Goal: Task Accomplishment & Management: Complete application form

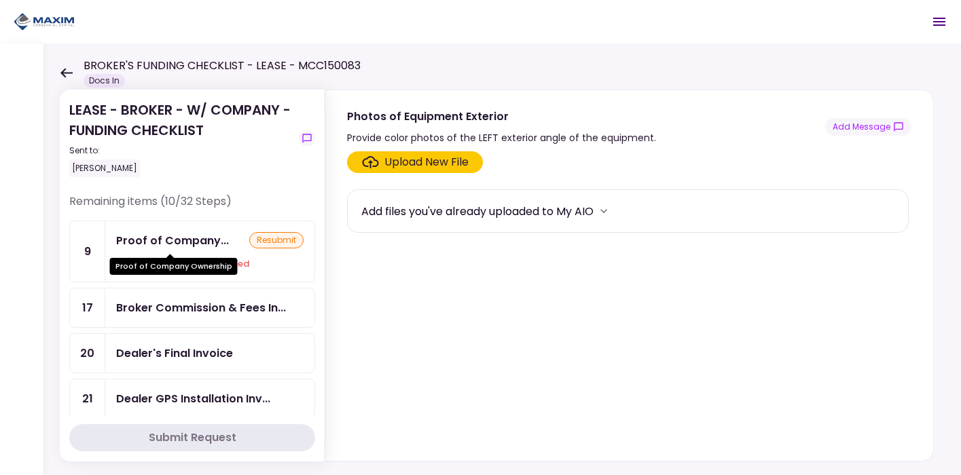
click at [172, 242] on div "Proof of Company..." at bounding box center [172, 240] width 113 height 17
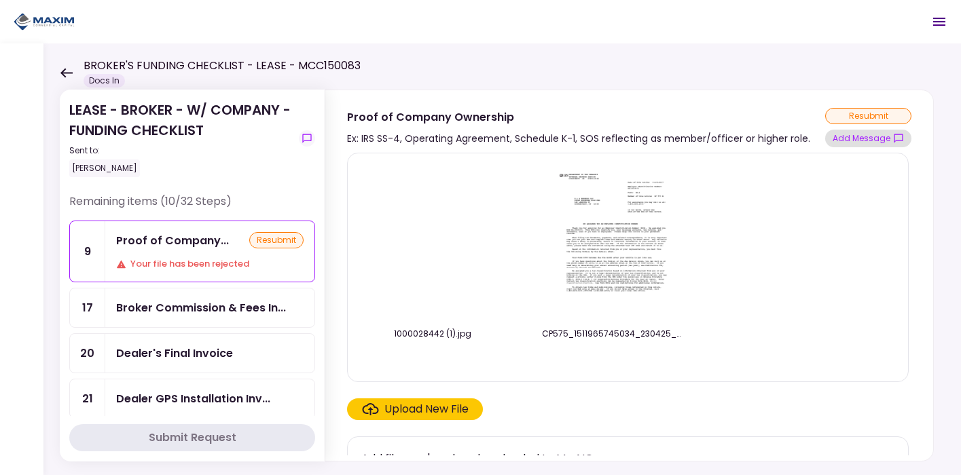
click at [858, 142] on button "Add Message" at bounding box center [868, 139] width 86 height 18
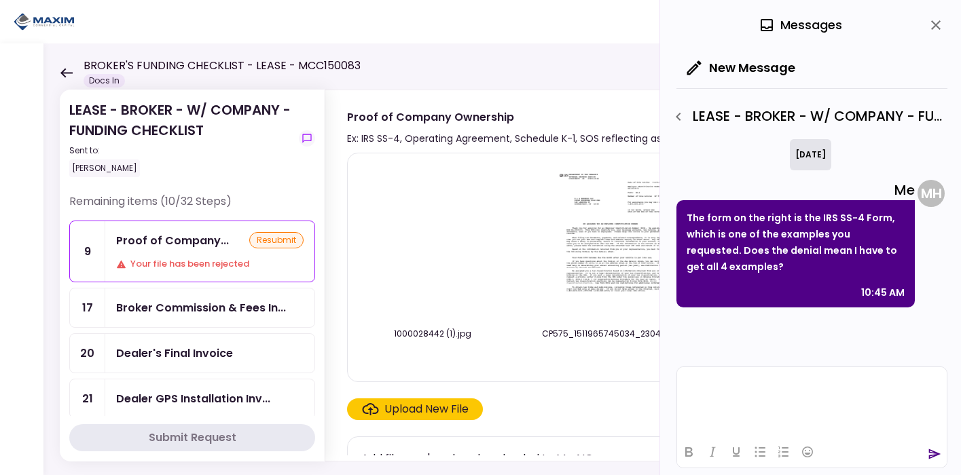
click at [798, 395] on html at bounding box center [812, 383] width 270 height 33
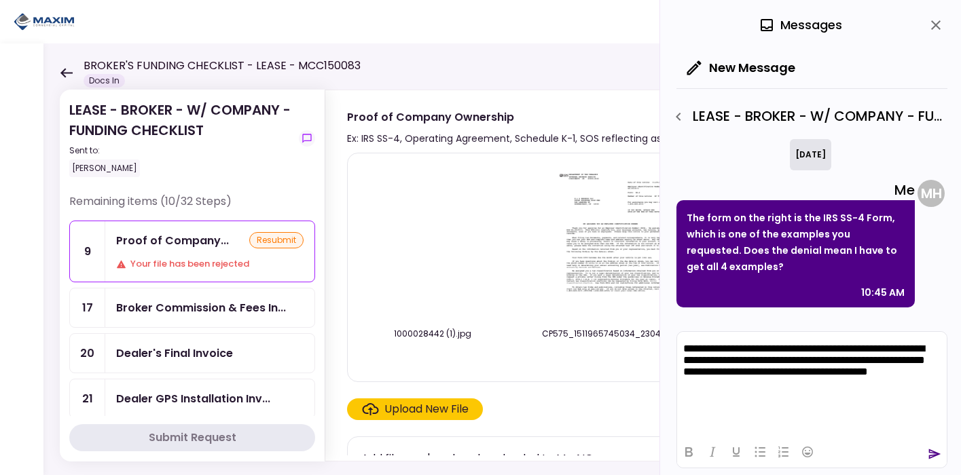
drag, startPoint x: 735, startPoint y: 394, endPoint x: 682, endPoint y: 340, distance: 75.4
click at [682, 340] on html "**********" at bounding box center [812, 368] width 270 height 72
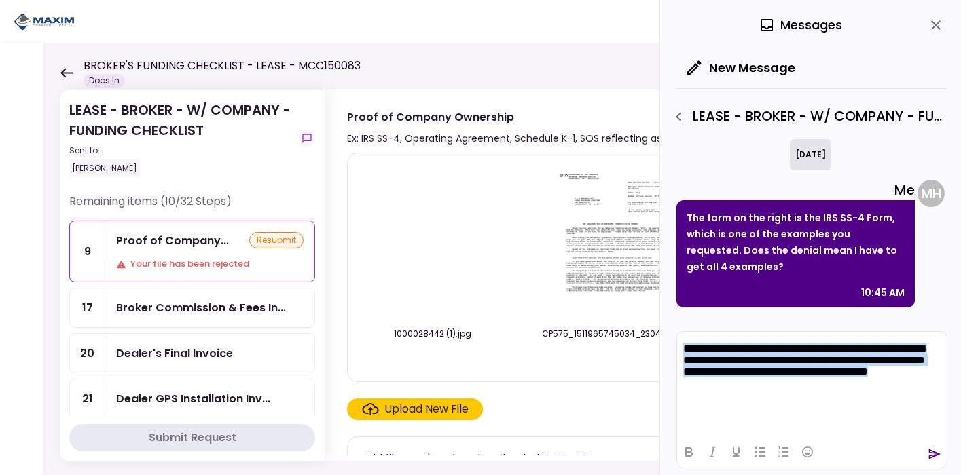
drag, startPoint x: 742, startPoint y: 390, endPoint x: 675, endPoint y: 341, distance: 83.5
click at [677, 341] on html "**********" at bounding box center [812, 368] width 270 height 72
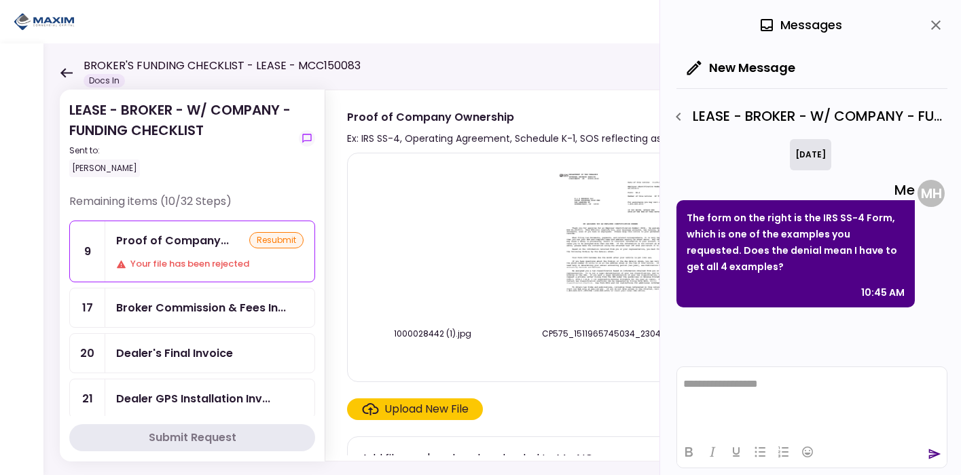
click at [936, 32] on icon "close" at bounding box center [935, 25] width 16 height 16
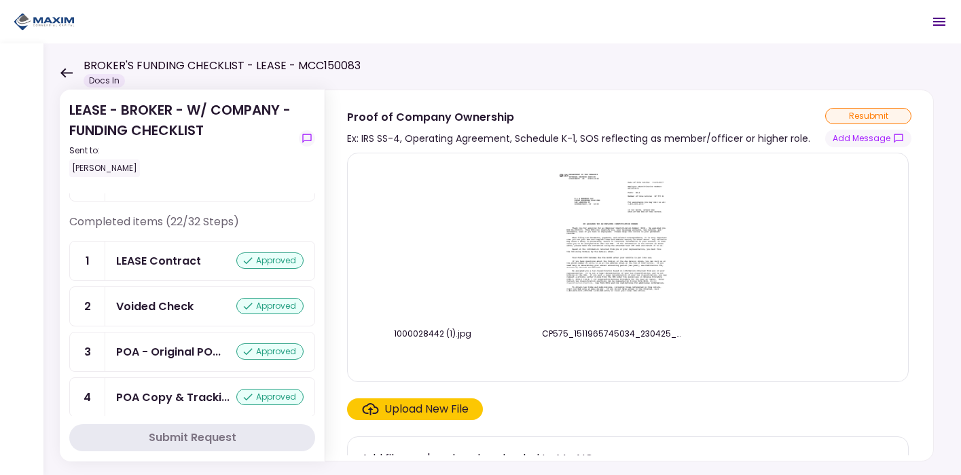
drag, startPoint x: 185, startPoint y: 353, endPoint x: 187, endPoint y: 329, distance: 24.5
click at [185, 352] on link "3 POA - Original PO... approved" at bounding box center [192, 352] width 246 height 40
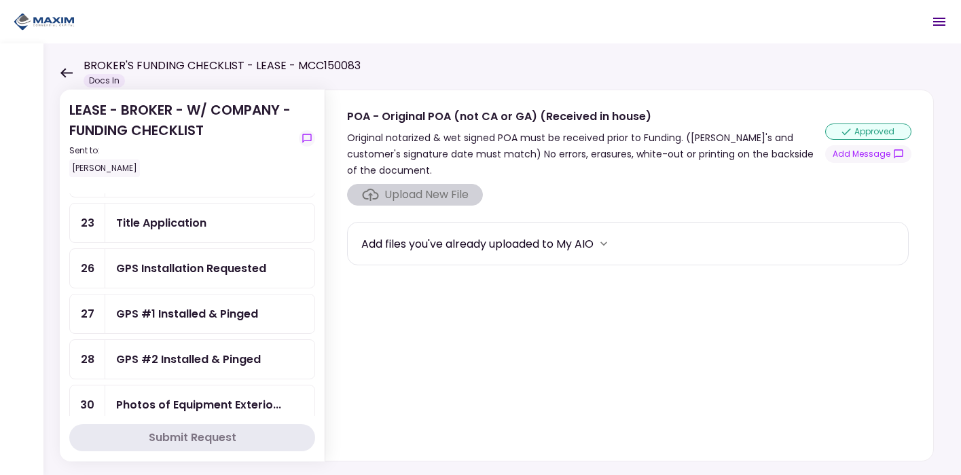
scroll to position [98, 0]
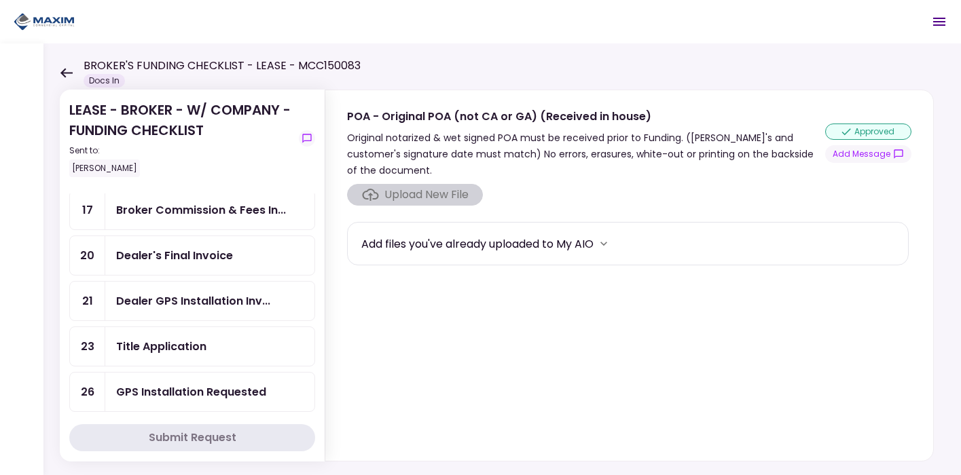
click at [188, 327] on div "Title Application" at bounding box center [209, 346] width 209 height 39
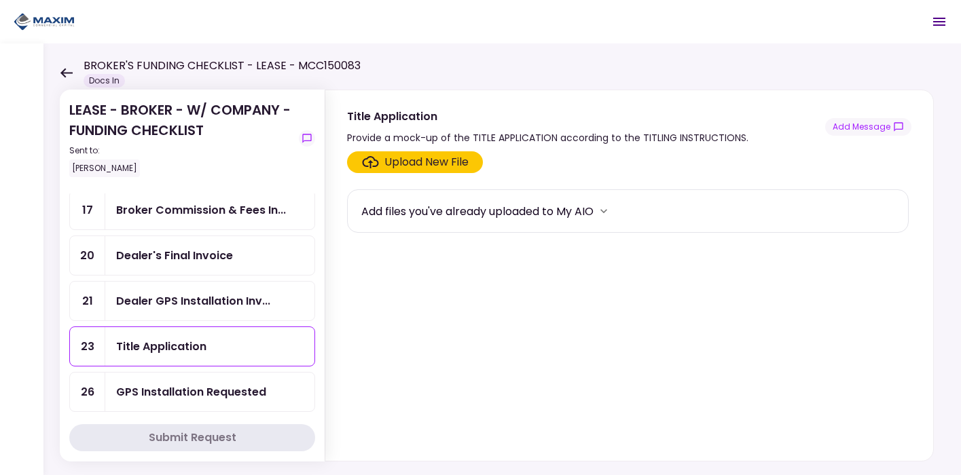
click at [181, 344] on div "Title Application" at bounding box center [161, 346] width 90 height 17
click at [196, 267] on div "Dealer's Final Invoice" at bounding box center [209, 255] width 209 height 39
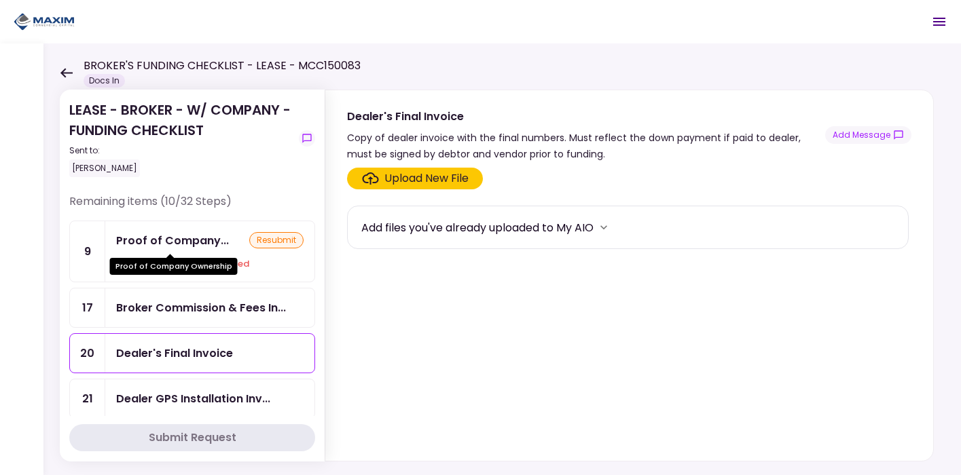
click at [164, 247] on div "Proof of Company..." at bounding box center [172, 240] width 113 height 17
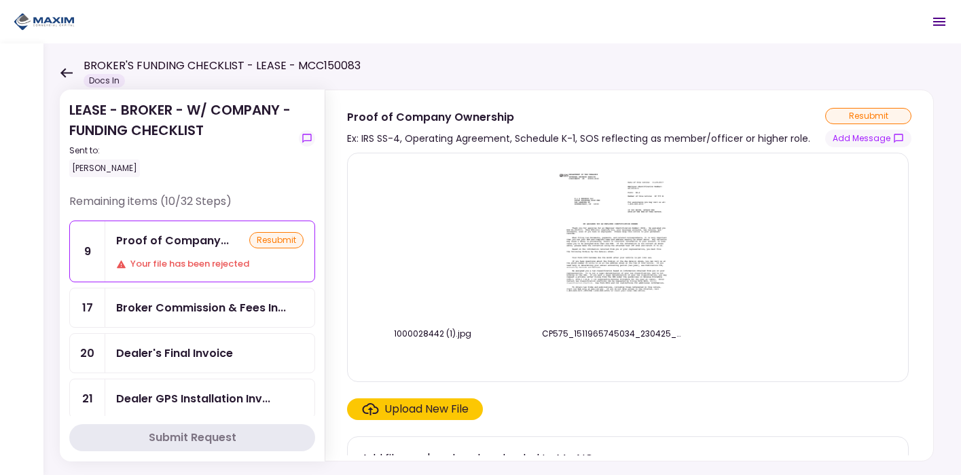
click at [655, 195] on img at bounding box center [613, 241] width 121 height 155
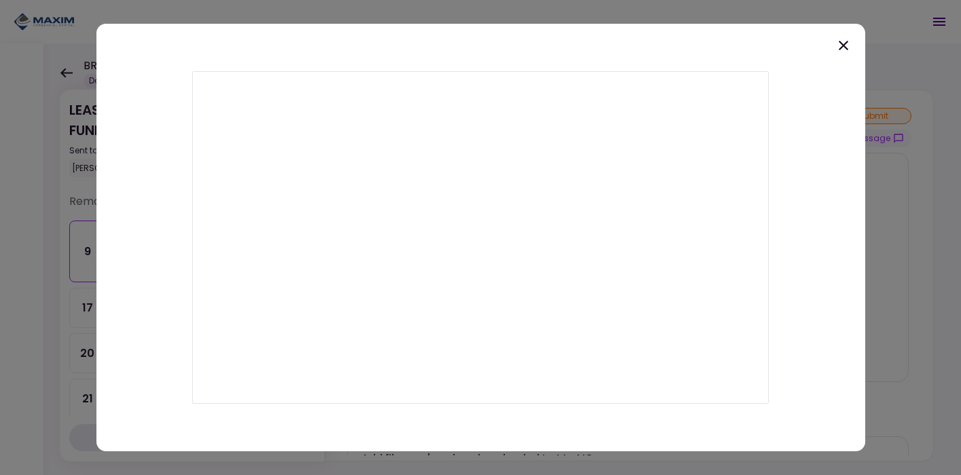
click at [849, 45] on icon at bounding box center [843, 45] width 16 height 16
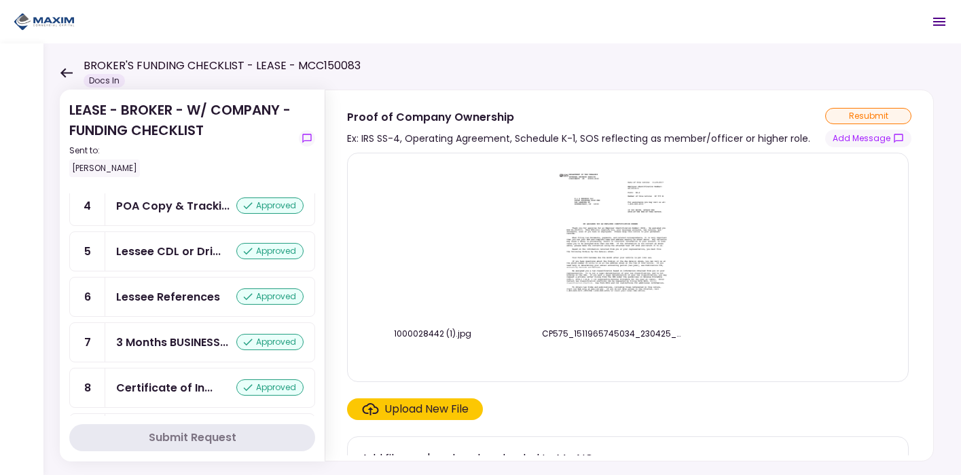
scroll to position [832, 0]
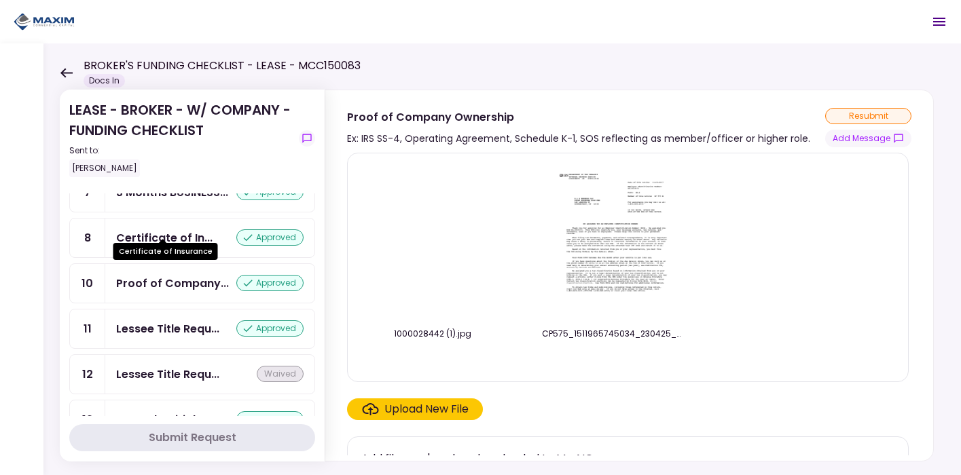
click at [171, 232] on div "Certificate of In..." at bounding box center [164, 237] width 96 height 17
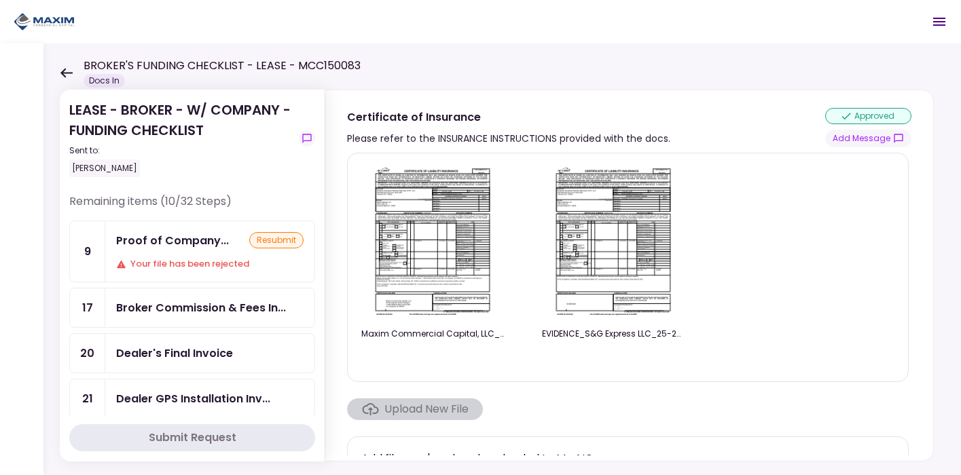
click at [166, 219] on div "Remaining items (10/32 Steps)" at bounding box center [192, 207] width 246 height 27
click at [162, 238] on div "Proof of Company..." at bounding box center [172, 240] width 113 height 17
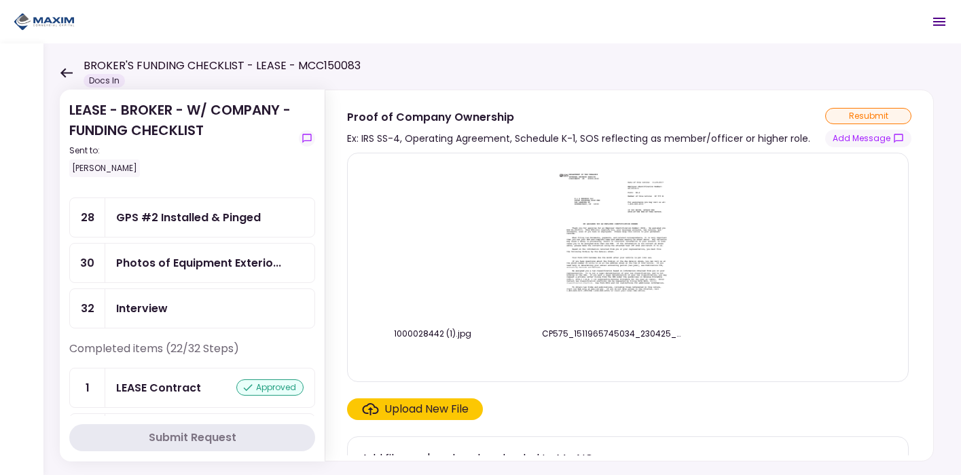
scroll to position [352, 0]
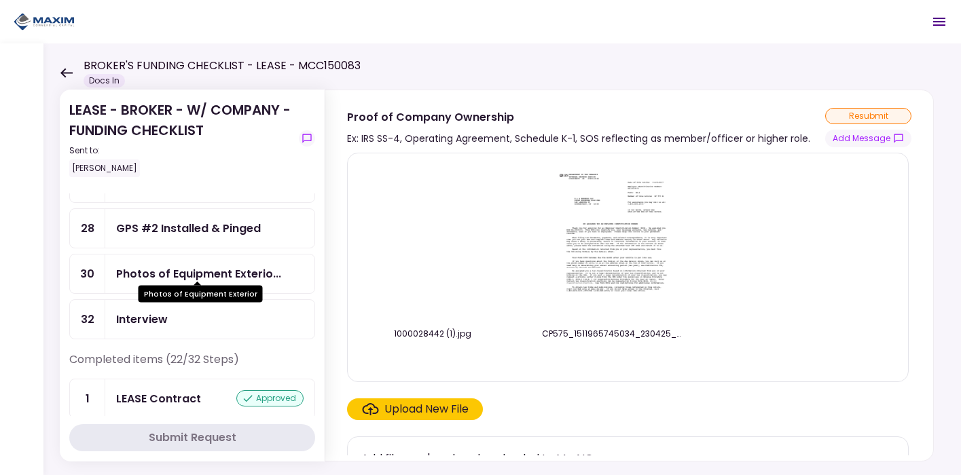
click at [208, 266] on div "Photos of Equipment Exterio..." at bounding box center [198, 273] width 165 height 17
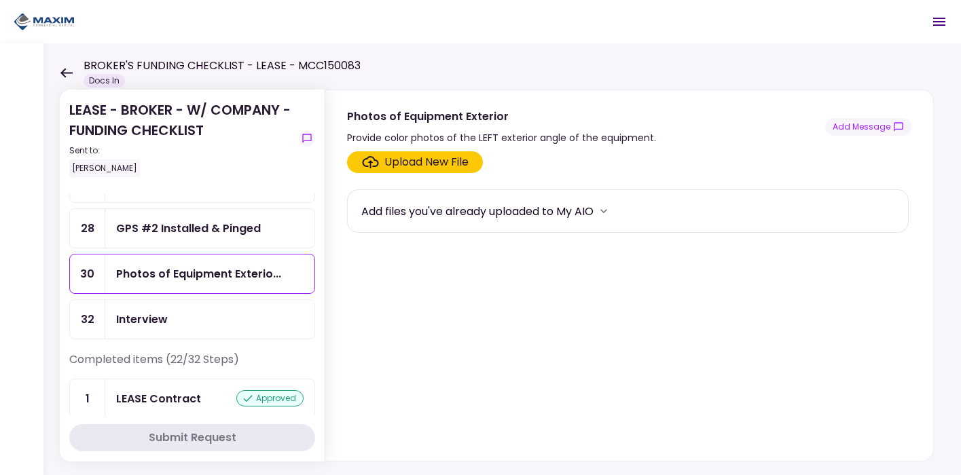
click at [456, 158] on div "Upload New File" at bounding box center [426, 162] width 84 height 16
click at [0, 0] on input "Upload New File" at bounding box center [0, 0] width 0 height 0
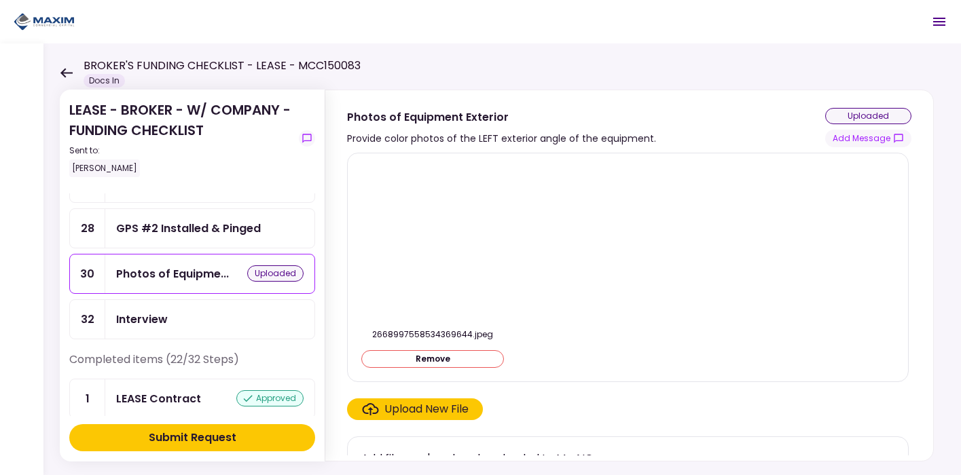
click at [428, 416] on div "Upload New File" at bounding box center [426, 409] width 84 height 16
click at [0, 0] on input "Upload New File" at bounding box center [0, 0] width 0 height 0
click at [230, 436] on div "Submit Request" at bounding box center [193, 438] width 88 height 16
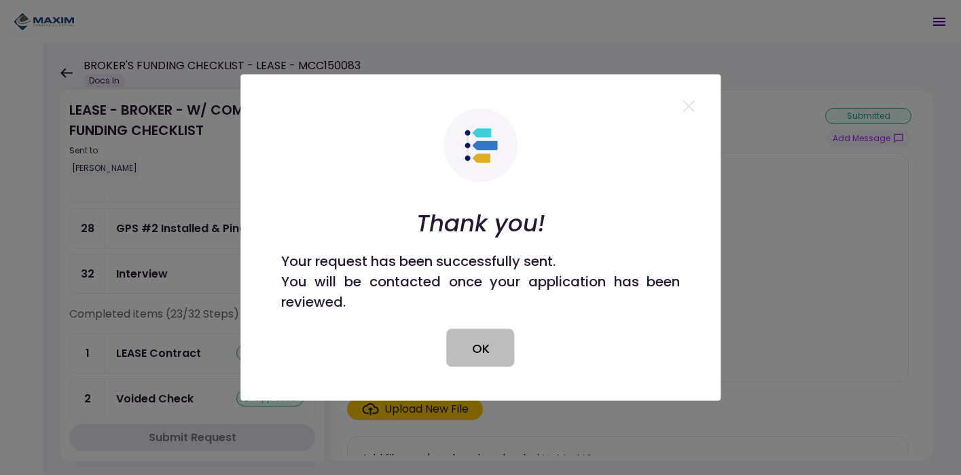
click at [485, 346] on button "OK" at bounding box center [481, 348] width 68 height 38
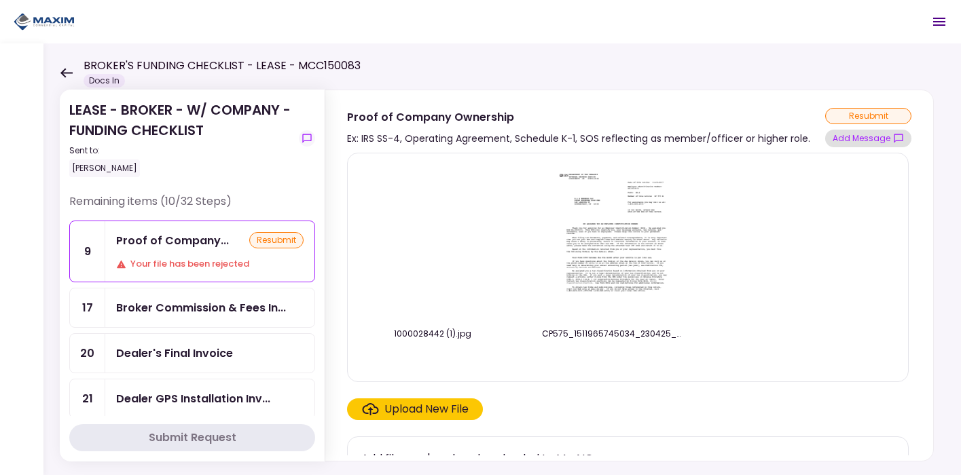
click at [840, 139] on button "Add Message" at bounding box center [868, 139] width 86 height 18
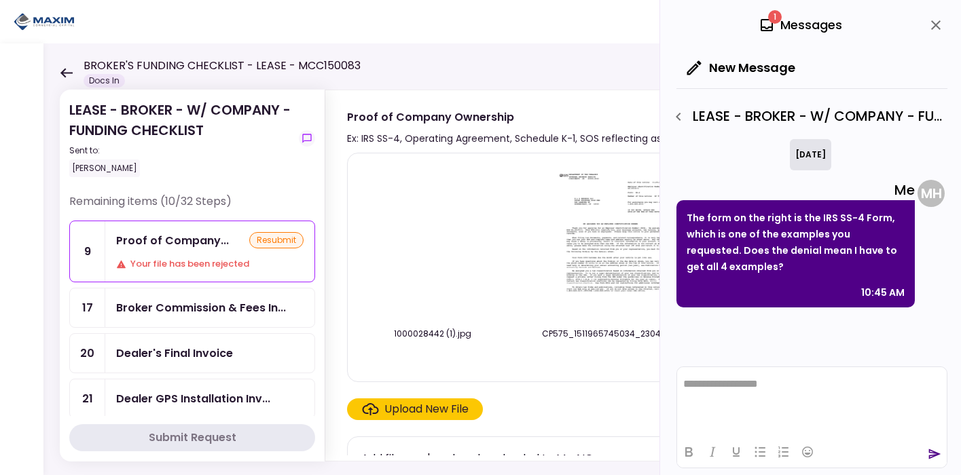
click at [769, 27] on icon at bounding box center [766, 25] width 12 height 12
click at [771, 14] on span "1" at bounding box center [775, 17] width 14 height 14
click at [936, 24] on icon "close" at bounding box center [936, 25] width 10 height 10
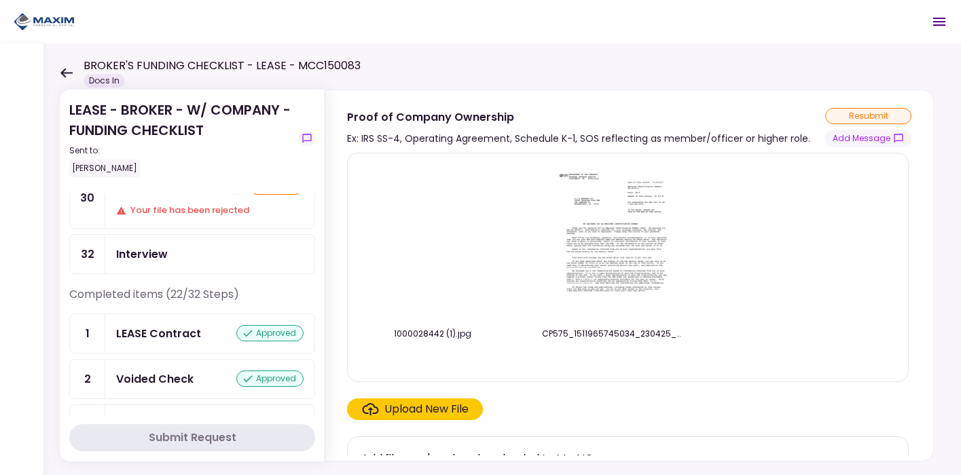
scroll to position [368, 0]
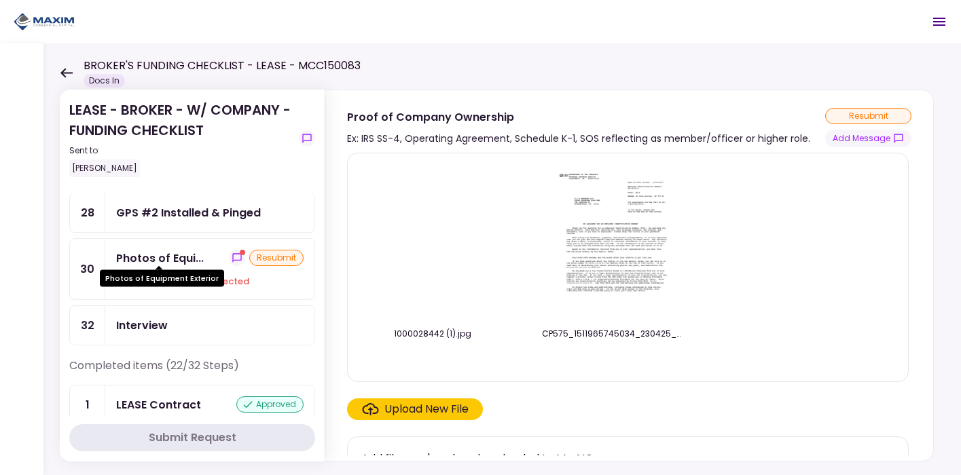
click at [191, 261] on div "Photos of Equipment Exterior" at bounding box center [162, 274] width 124 height 26
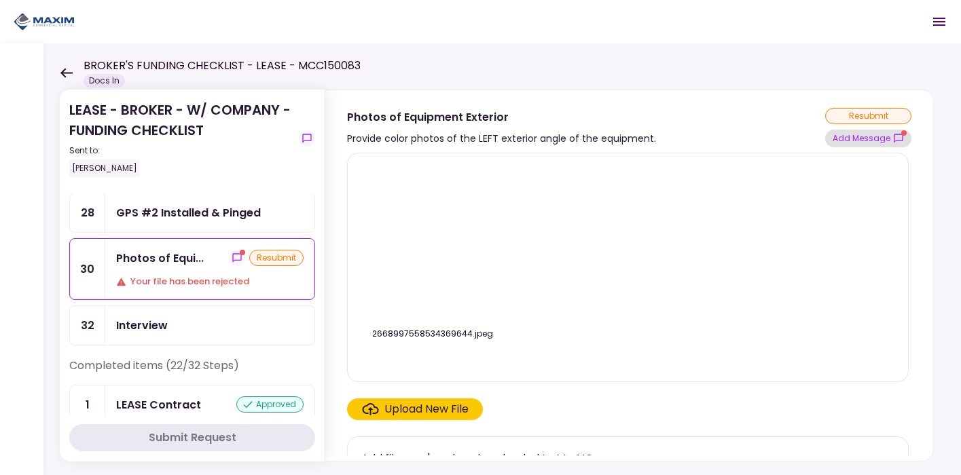
click at [860, 143] on button "Add Message" at bounding box center [868, 139] width 86 height 18
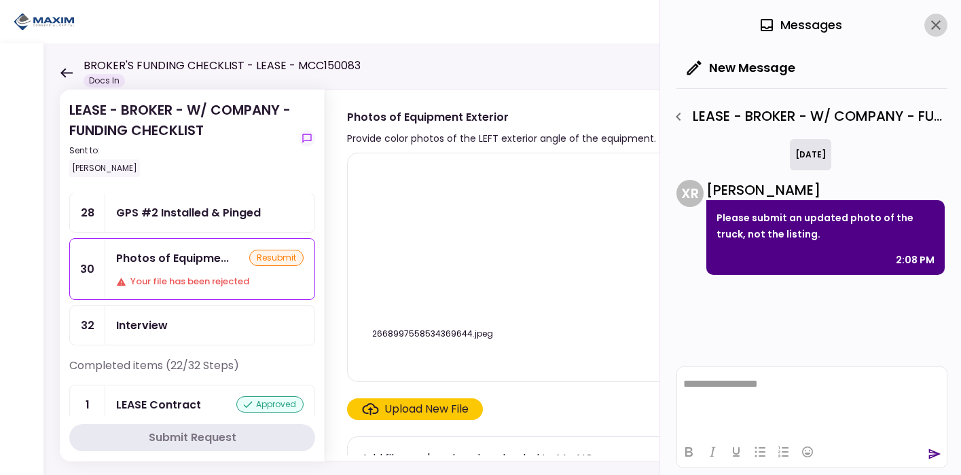
click at [941, 22] on icon "close" at bounding box center [935, 25] width 16 height 16
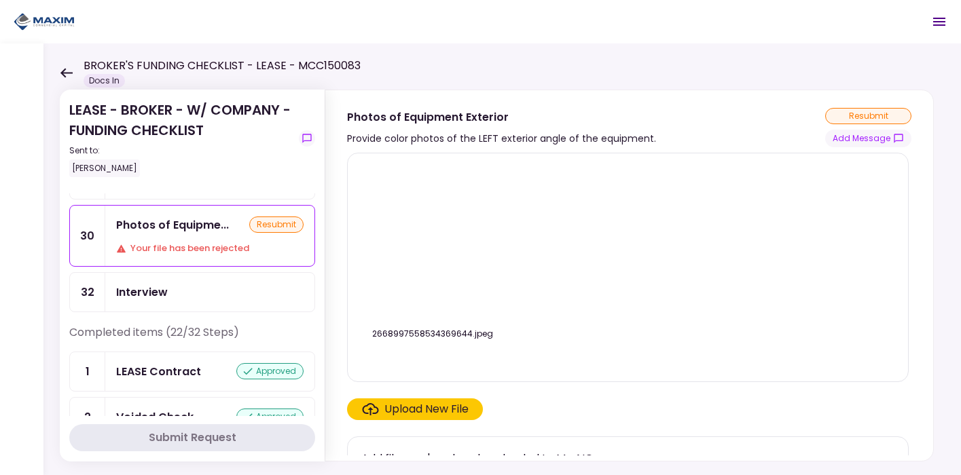
scroll to position [352, 0]
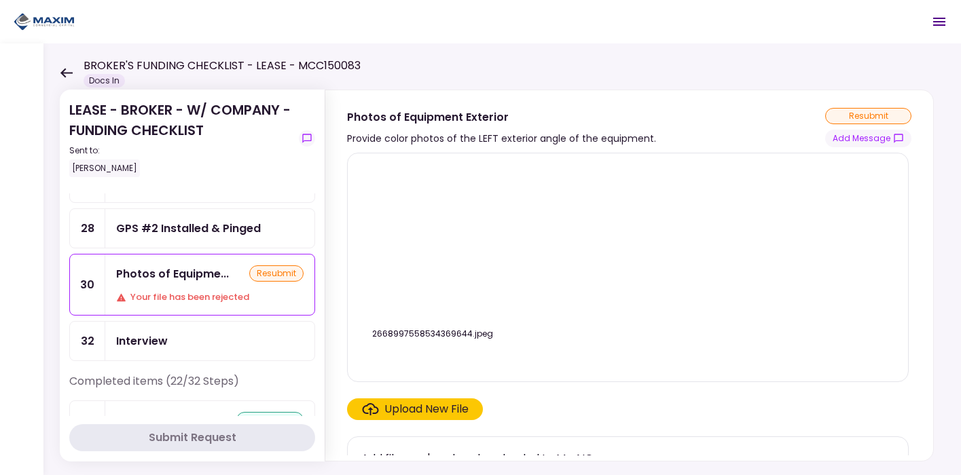
click at [194, 291] on div "Your file has been rejected" at bounding box center [209, 298] width 187 height 14
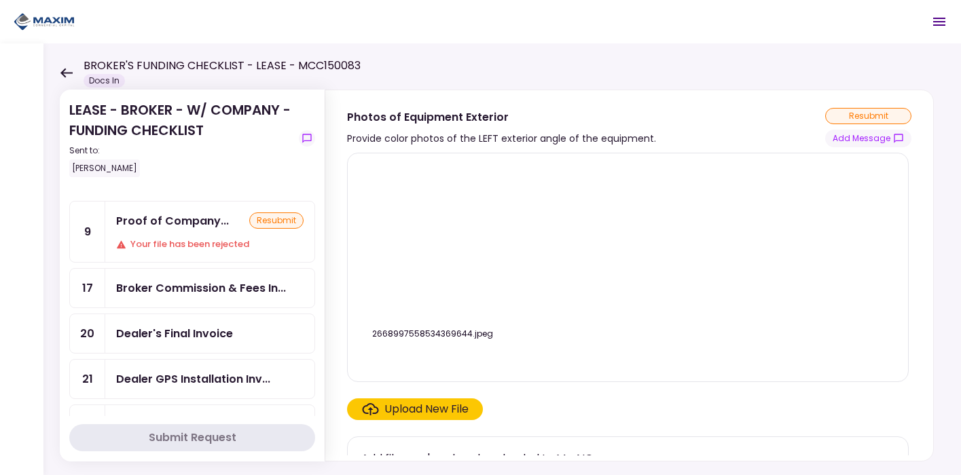
scroll to position [0, 0]
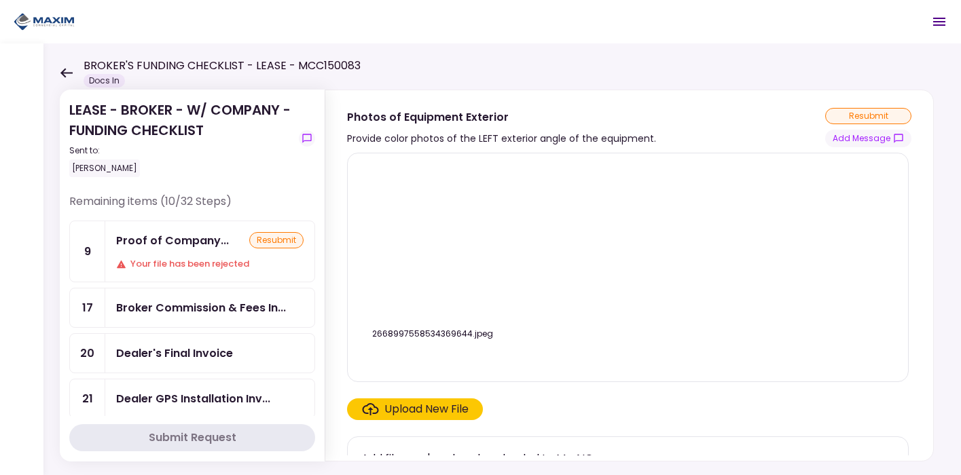
click at [175, 249] on div "Proof of Company... resubmit Your file has been rejected" at bounding box center [209, 251] width 209 height 60
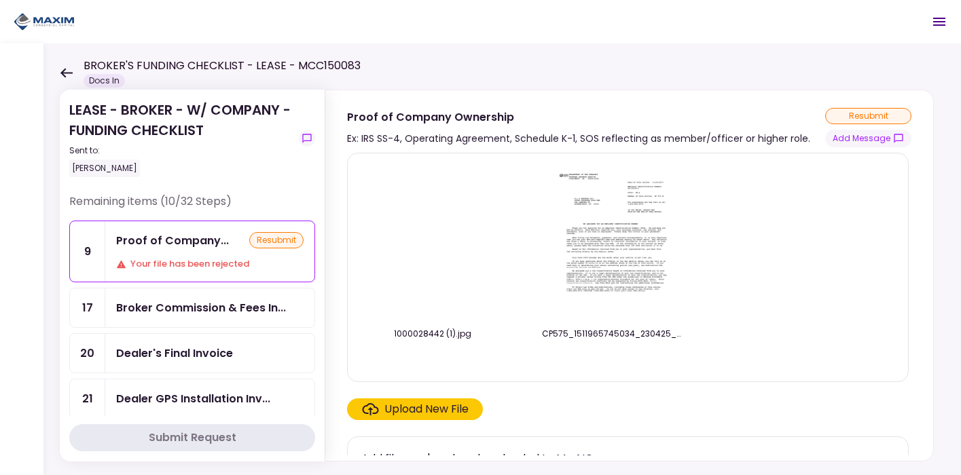
click at [433, 242] on img at bounding box center [433, 242] width 0 height 0
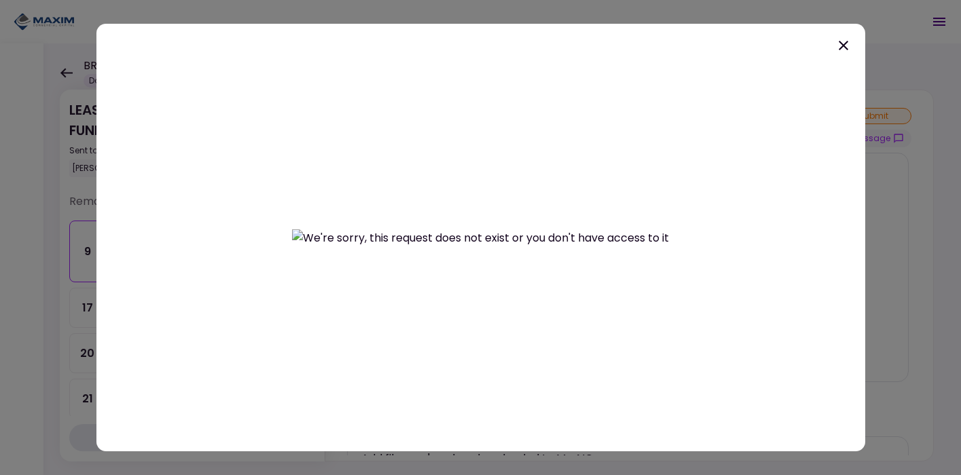
click at [850, 43] on icon at bounding box center [843, 45] width 16 height 16
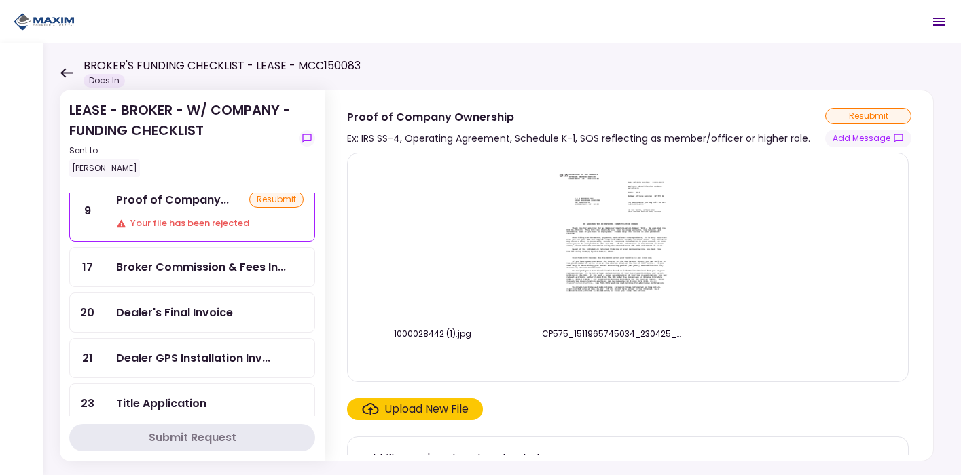
scroll to position [37, 0]
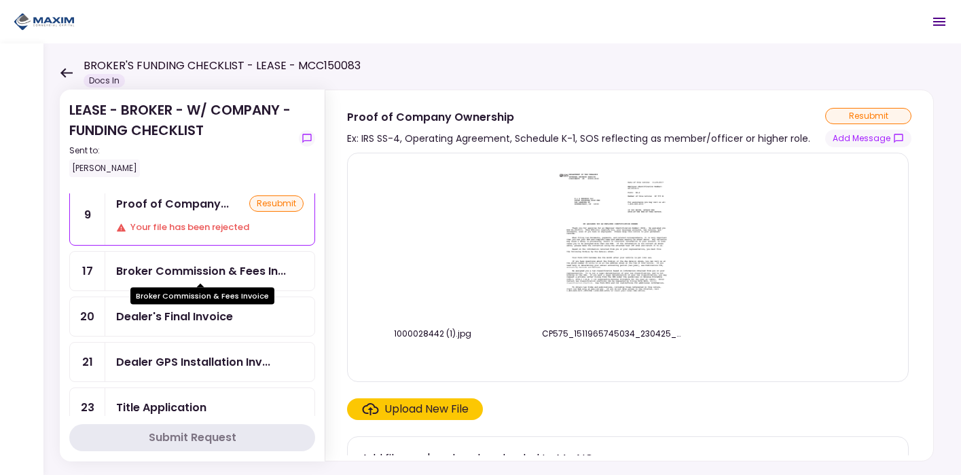
click at [166, 270] on div "Broker Commission & Fees In..." at bounding box center [201, 271] width 170 height 17
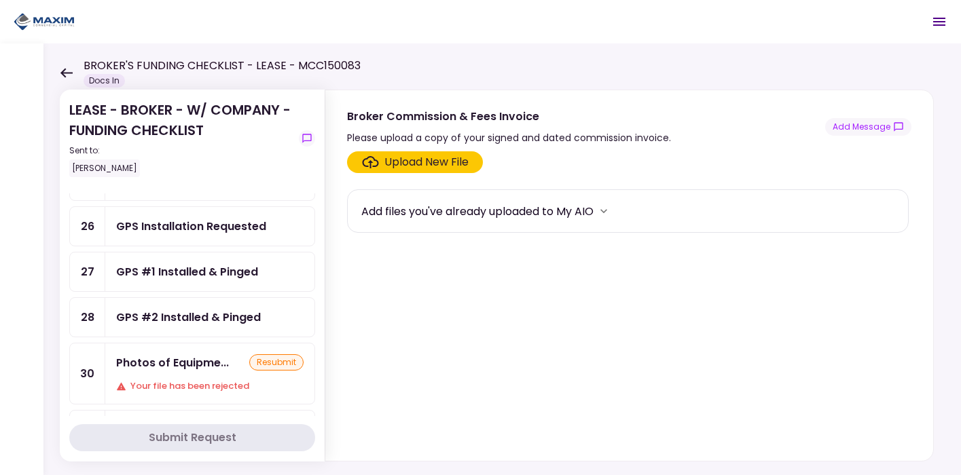
scroll to position [285, 0]
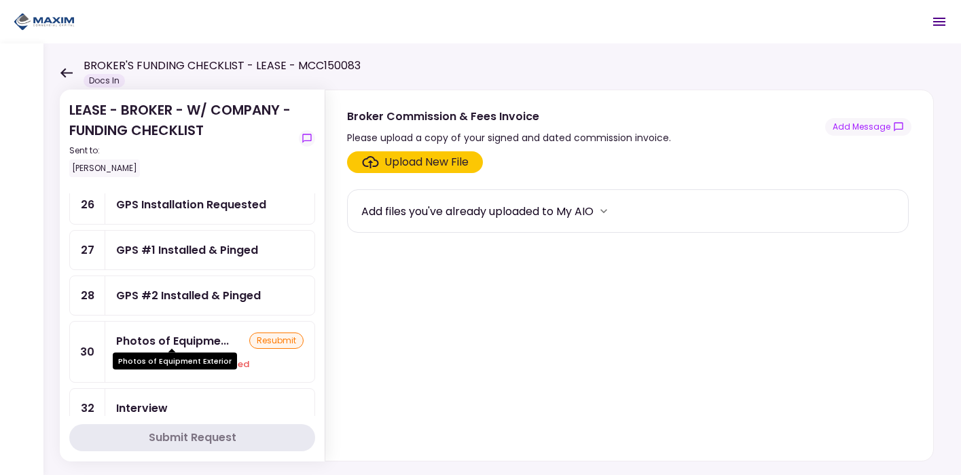
click at [185, 333] on div "Photos of Equipme..." at bounding box center [172, 341] width 113 height 17
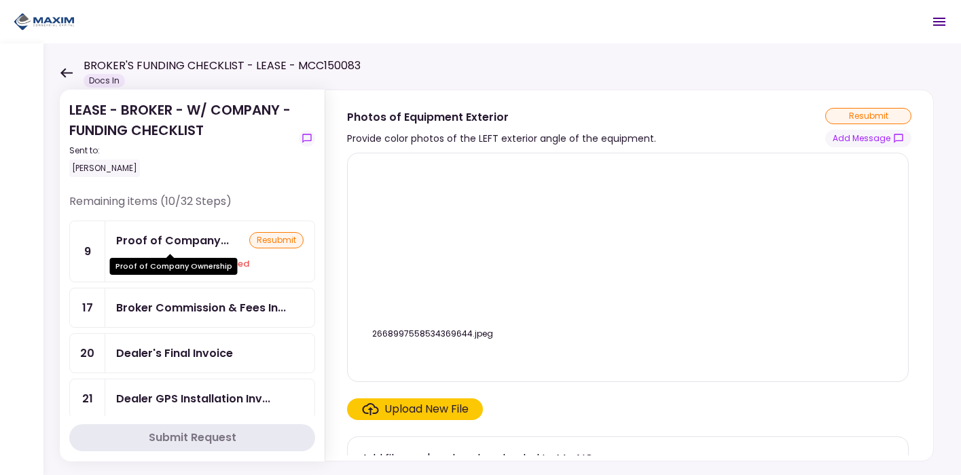
click at [155, 244] on div "Proof of Company..." at bounding box center [172, 240] width 113 height 17
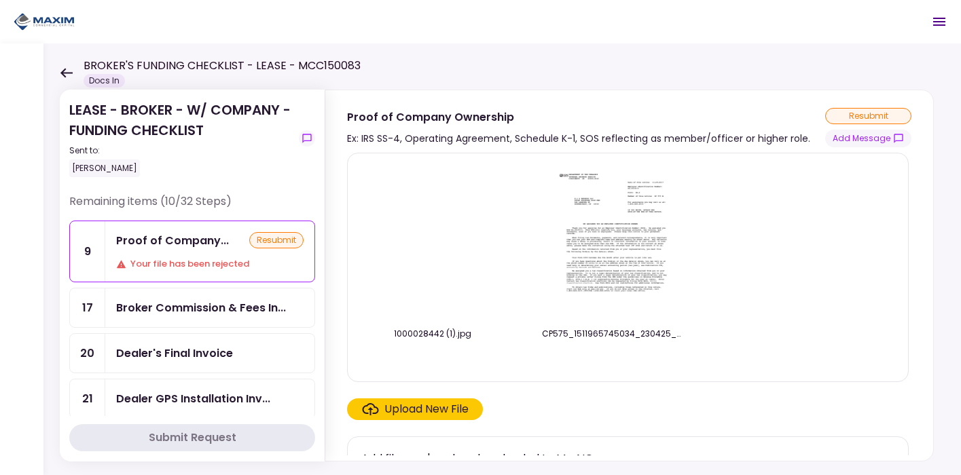
click at [406, 403] on div "Upload New File" at bounding box center [426, 409] width 84 height 16
click at [0, 0] on input "Upload New File" at bounding box center [0, 0] width 0 height 0
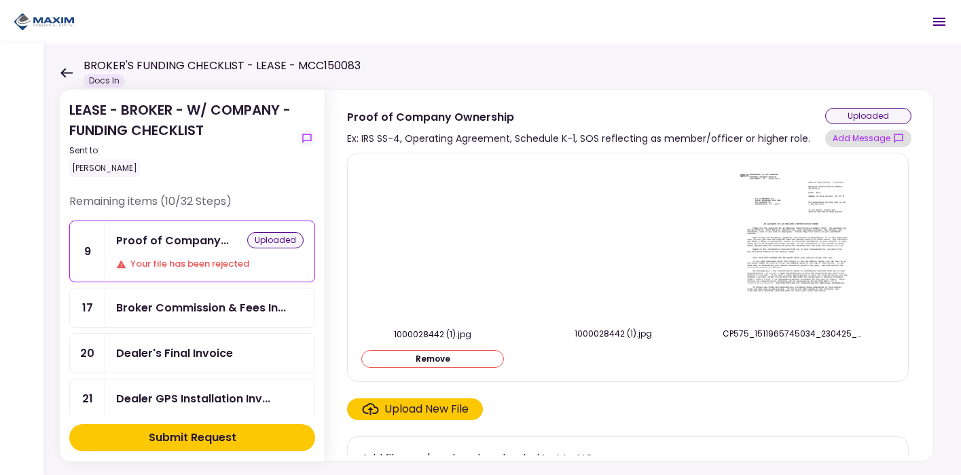
click at [859, 145] on button "Add Message" at bounding box center [868, 139] width 86 height 18
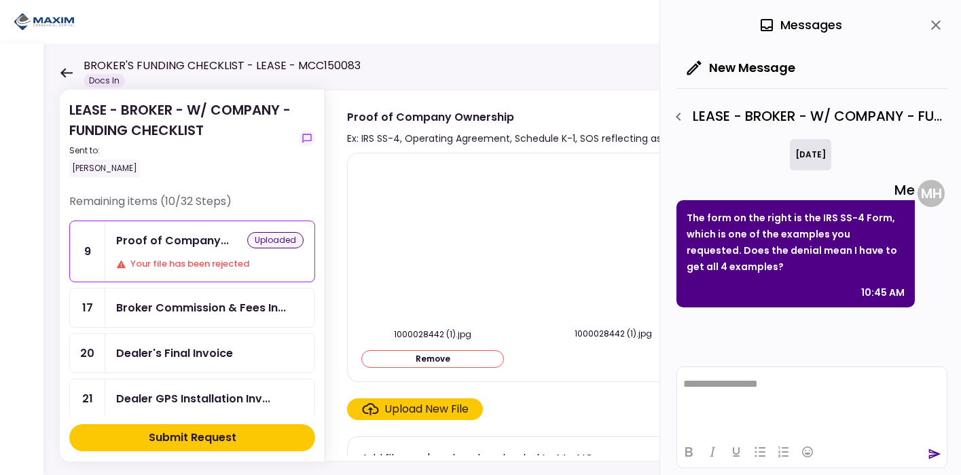
click at [747, 273] on p "The form on the right is the IRS SS-4 Form, which is one of the examples you re…" at bounding box center [795, 242] width 218 height 65
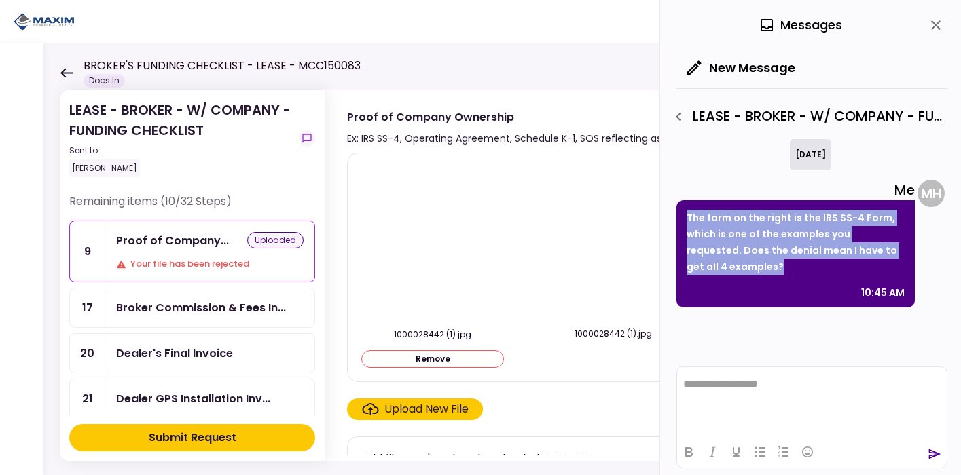
drag, startPoint x: 747, startPoint y: 273, endPoint x: 686, endPoint y: 221, distance: 80.4
click at [686, 221] on p "The form on the right is the IRS SS-4 Form, which is one of the examples you re…" at bounding box center [795, 242] width 218 height 65
copy p "The form on the right is the IRS SS-4 Form, which is one of the examples you re…"
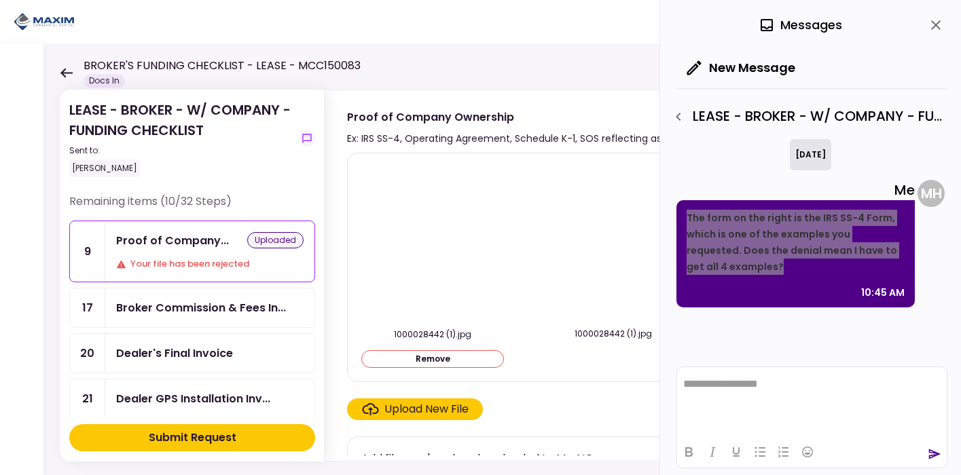
click at [750, 401] on html "**********" at bounding box center [812, 384] width 270 height 35
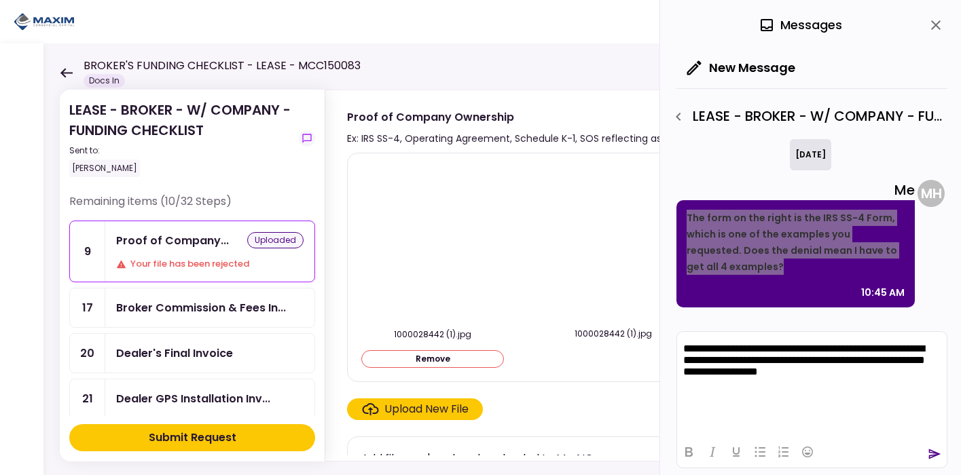
click at [859, 387] on body "**********" at bounding box center [811, 373] width 259 height 60
click at [849, 382] on body "**********" at bounding box center [811, 373] width 259 height 60
drag, startPoint x: 860, startPoint y: 361, endPoint x: 883, endPoint y: 392, distance: 39.2
click at [883, 392] on body "**********" at bounding box center [811, 373] width 259 height 60
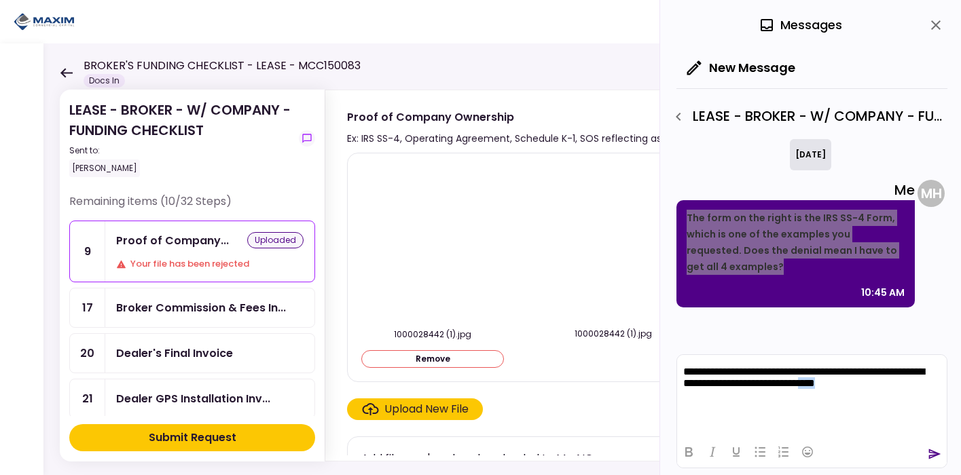
drag, startPoint x: 858, startPoint y: 386, endPoint x: 885, endPoint y: 386, distance: 26.5
click at [885, 386] on p "**********" at bounding box center [811, 378] width 257 height 25
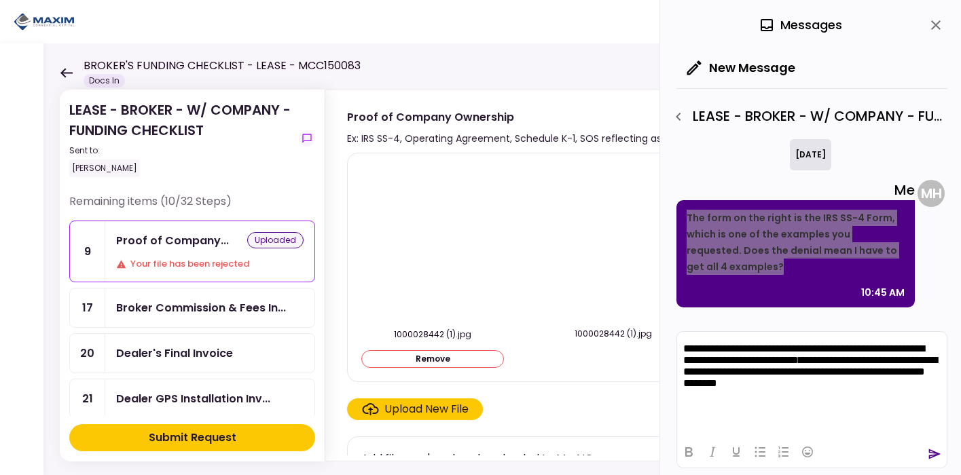
click at [862, 362] on span "**********" at bounding box center [810, 371] width 254 height 33
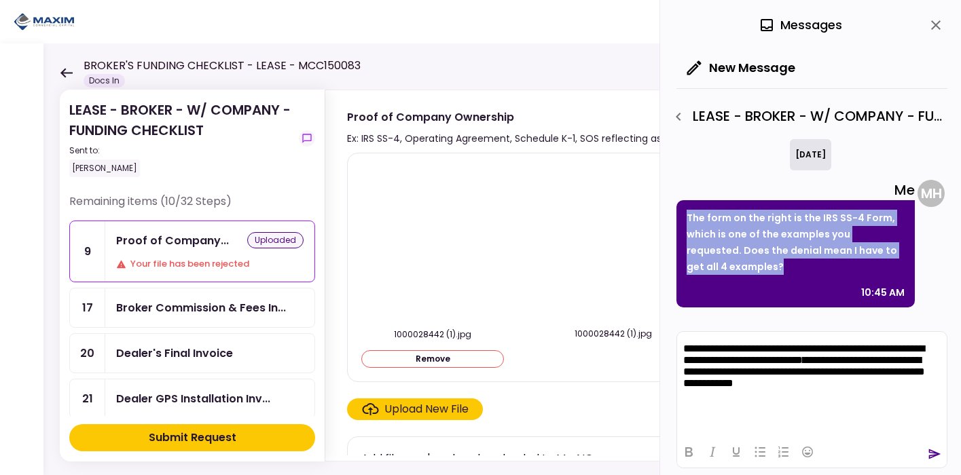
click at [613, 242] on img at bounding box center [613, 242] width 0 height 0
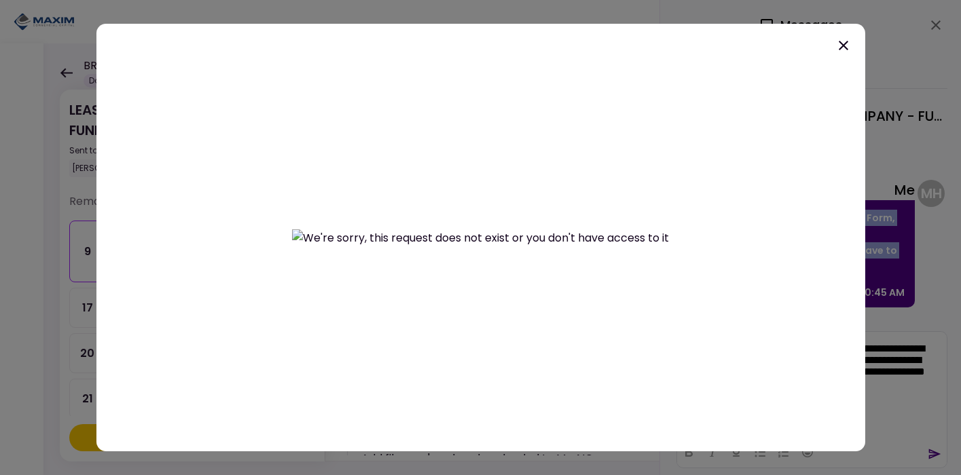
click at [842, 42] on icon at bounding box center [843, 45] width 16 height 16
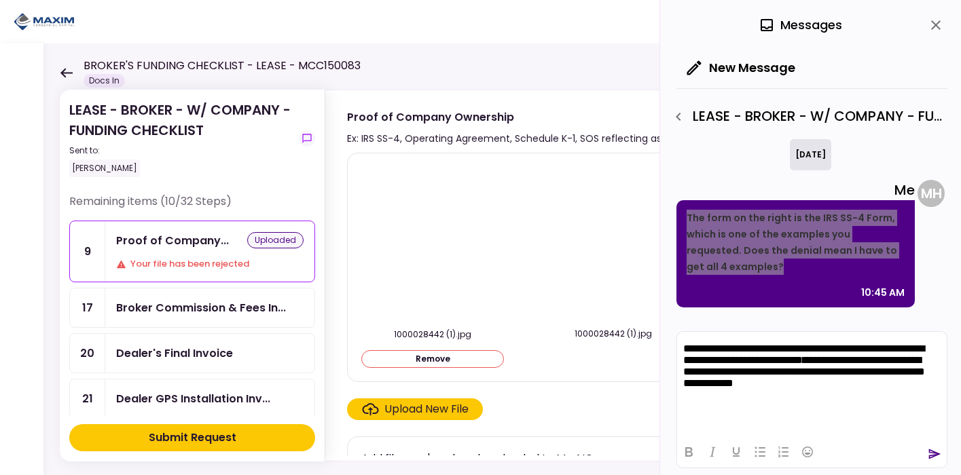
click at [801, 365] on p "**********" at bounding box center [811, 368] width 257 height 50
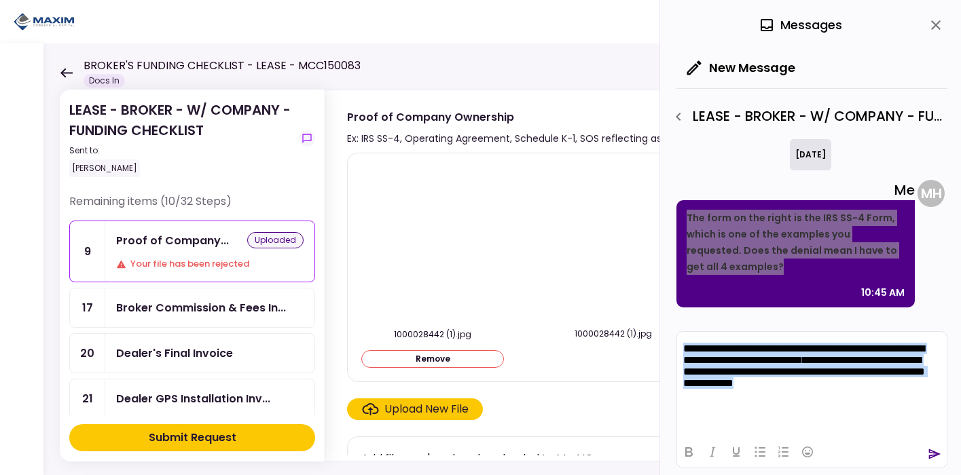
click at [801, 365] on p "**********" at bounding box center [811, 368] width 257 height 50
copy p "*"
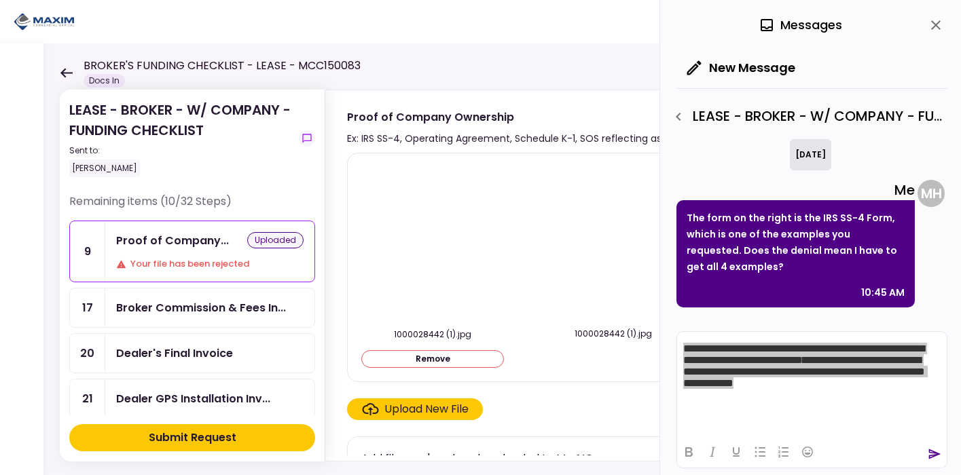
click at [927, 34] on div "0 Messages" at bounding box center [811, 25] width 271 height 50
click at [932, 27] on icon "close" at bounding box center [936, 25] width 10 height 10
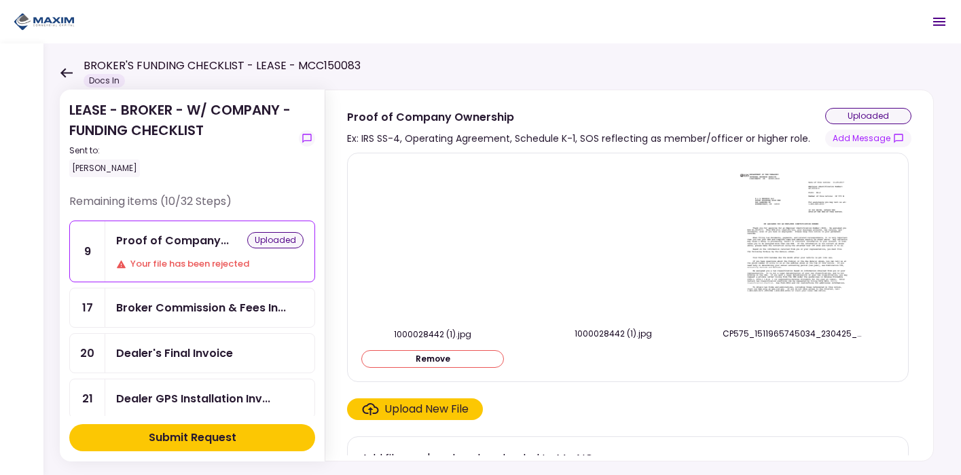
click at [765, 225] on img at bounding box center [793, 241] width 121 height 155
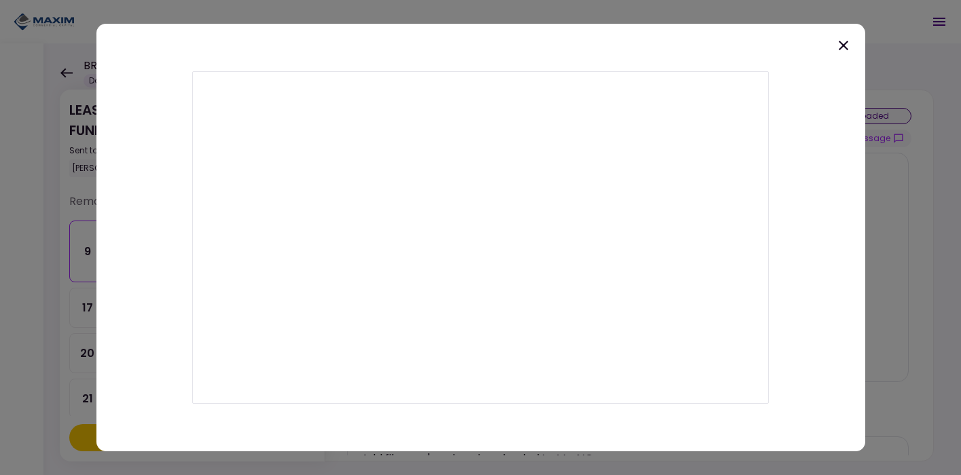
click at [845, 48] on icon at bounding box center [844, 46] width 10 height 10
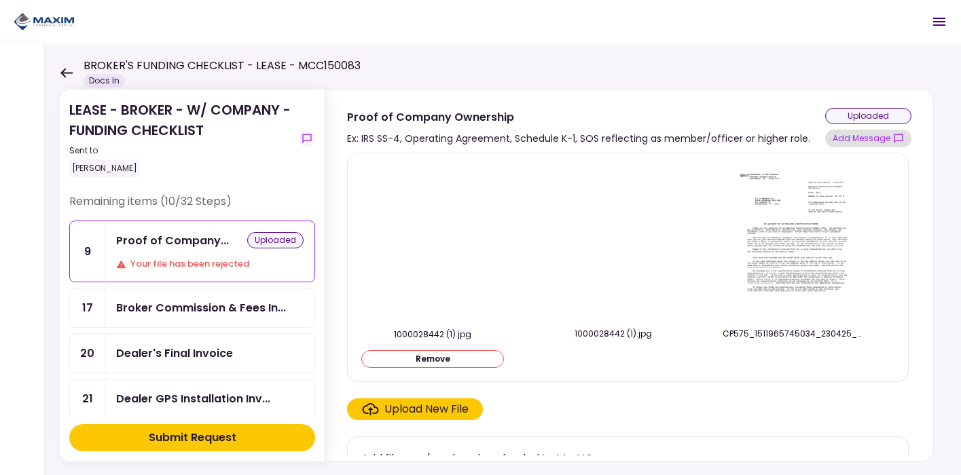
click at [856, 135] on button "Add Message" at bounding box center [868, 139] width 86 height 18
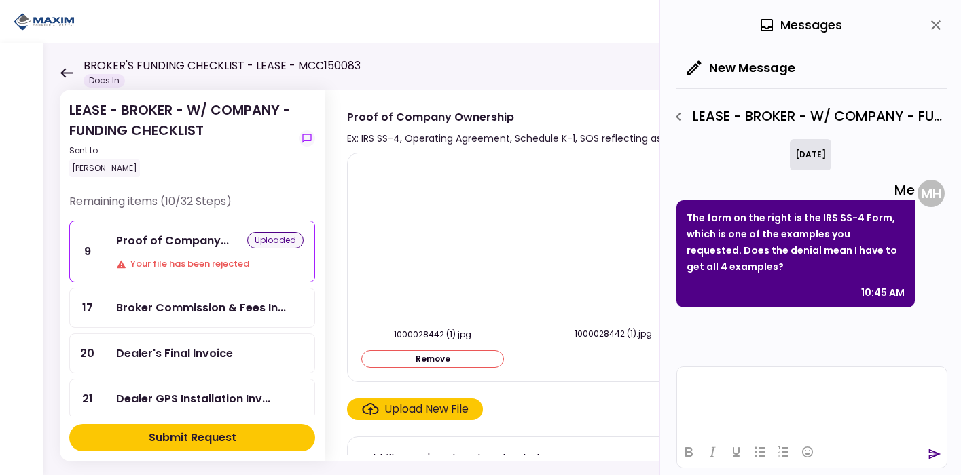
click at [741, 401] on html at bounding box center [812, 383] width 270 height 33
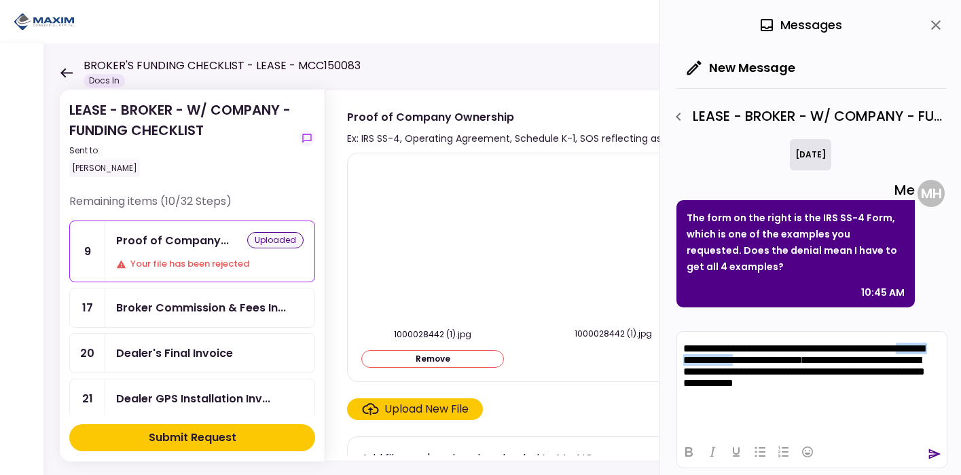
drag, startPoint x: 934, startPoint y: 349, endPoint x: 779, endPoint y: 356, distance: 155.0
click at [779, 356] on p "**********" at bounding box center [811, 368] width 257 height 50
drag, startPoint x: 857, startPoint y: 363, endPoint x: 677, endPoint y: 352, distance: 180.3
click at [677, 352] on html "**********" at bounding box center [812, 368] width 270 height 72
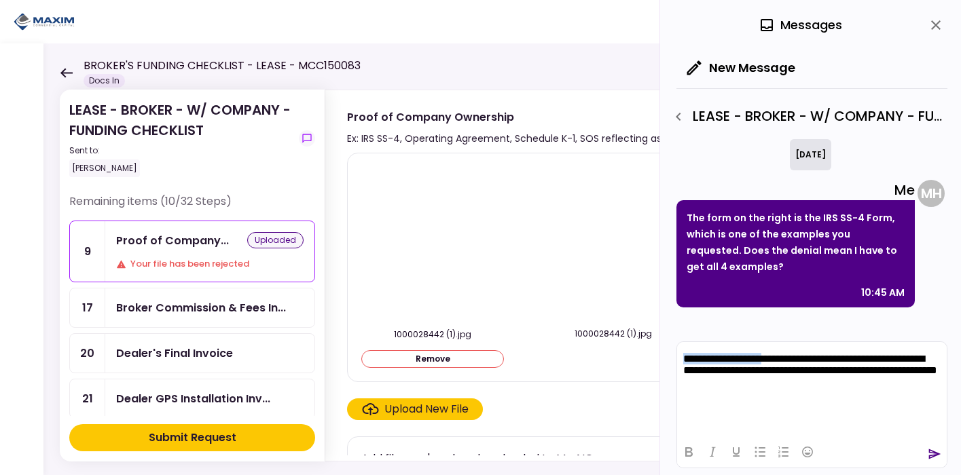
drag, startPoint x: 774, startPoint y: 357, endPoint x: 679, endPoint y: 356, distance: 95.1
click at [679, 356] on html "**********" at bounding box center [812, 372] width 270 height 60
click at [836, 358] on span "**********" at bounding box center [805, 365] width 245 height 22
click at [747, 375] on span "**********" at bounding box center [805, 365] width 245 height 22
click at [875, 375] on span "**********" at bounding box center [805, 365] width 245 height 22
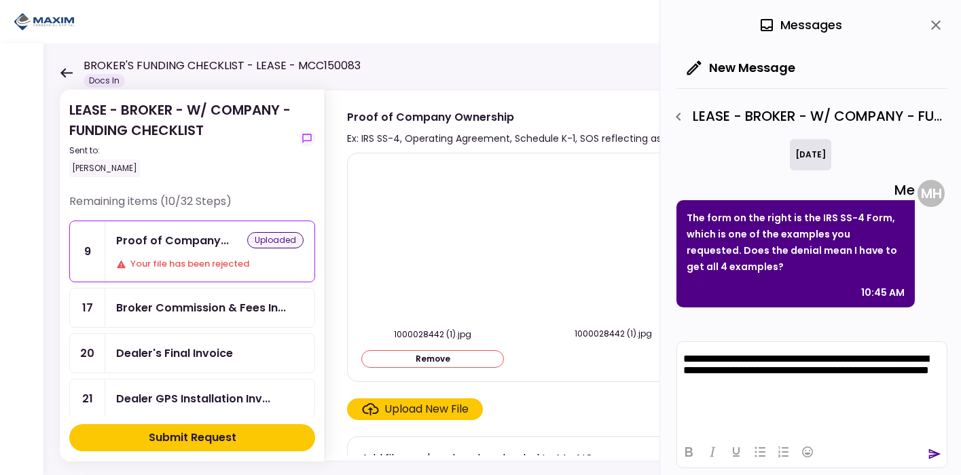
click at [801, 390] on p "**********" at bounding box center [811, 372] width 257 height 38
click at [439, 413] on div "Upload New File" at bounding box center [426, 409] width 84 height 16
click at [0, 0] on input "Upload New File" at bounding box center [0, 0] width 0 height 0
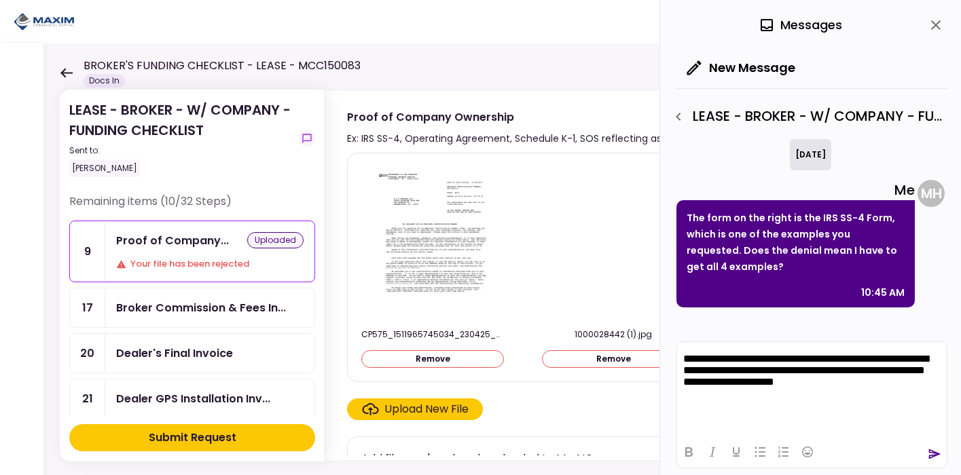
click at [247, 428] on button "Submit Request" at bounding box center [192, 437] width 246 height 27
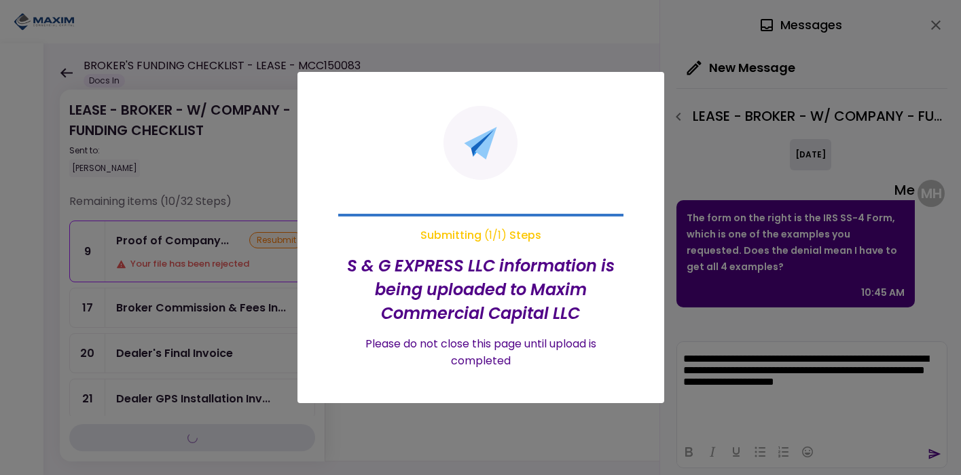
click at [927, 452] on div at bounding box center [480, 237] width 961 height 475
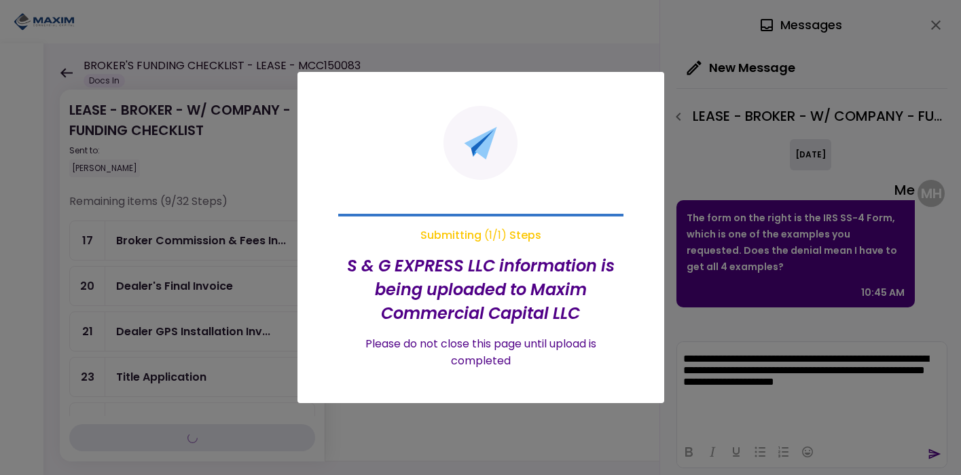
click at [934, 452] on div at bounding box center [480, 237] width 961 height 475
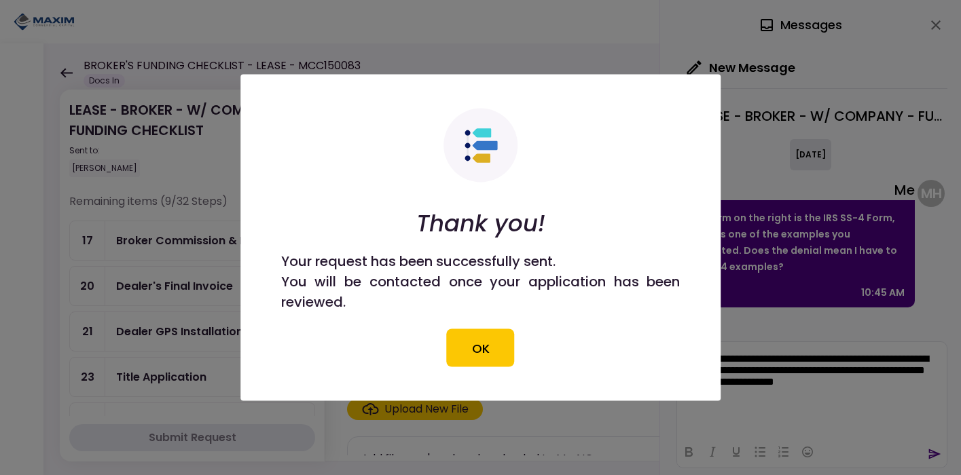
click at [930, 452] on div at bounding box center [480, 237] width 961 height 475
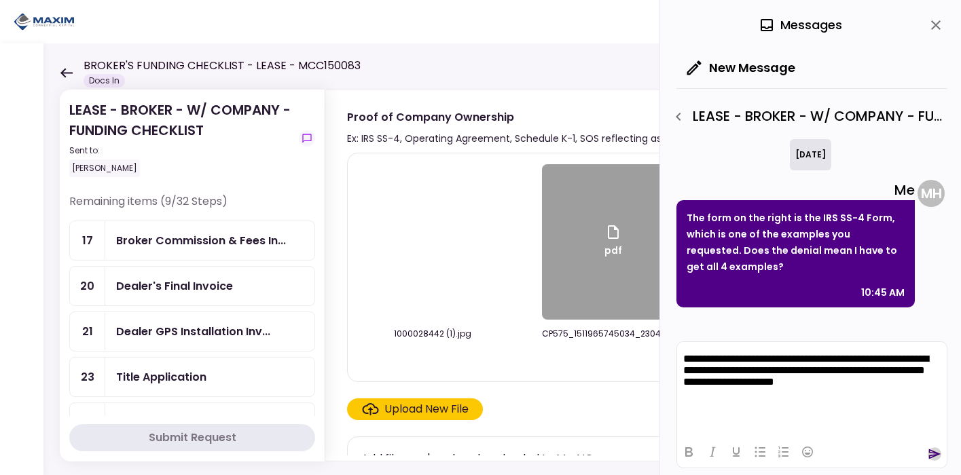
click at [930, 452] on icon "send" at bounding box center [935, 454] width 12 height 10
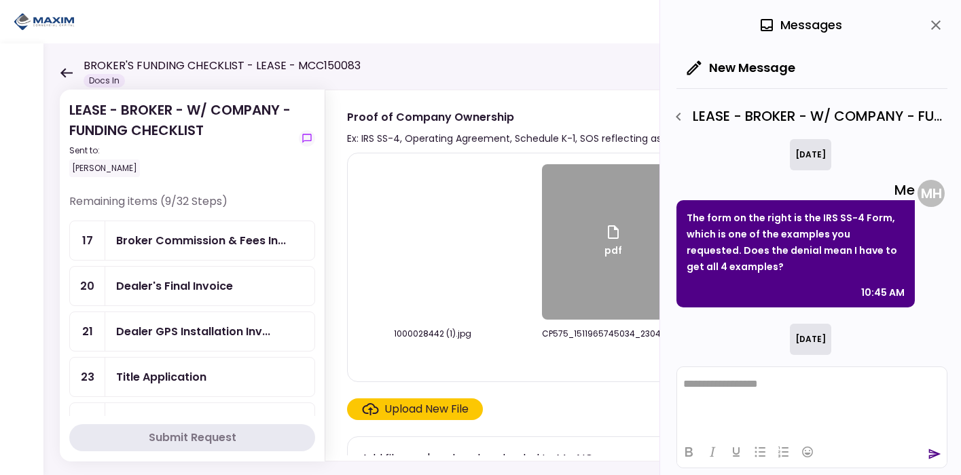
scroll to position [139, 0]
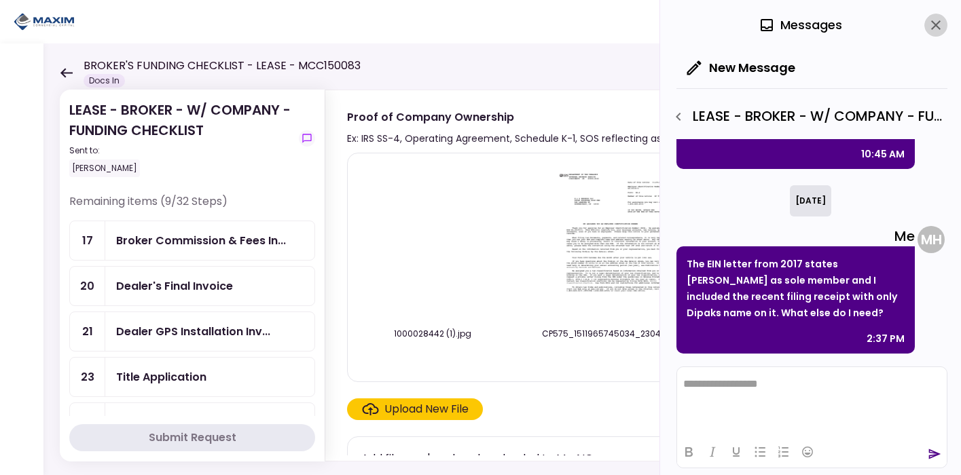
click at [932, 29] on icon "close" at bounding box center [936, 25] width 10 height 10
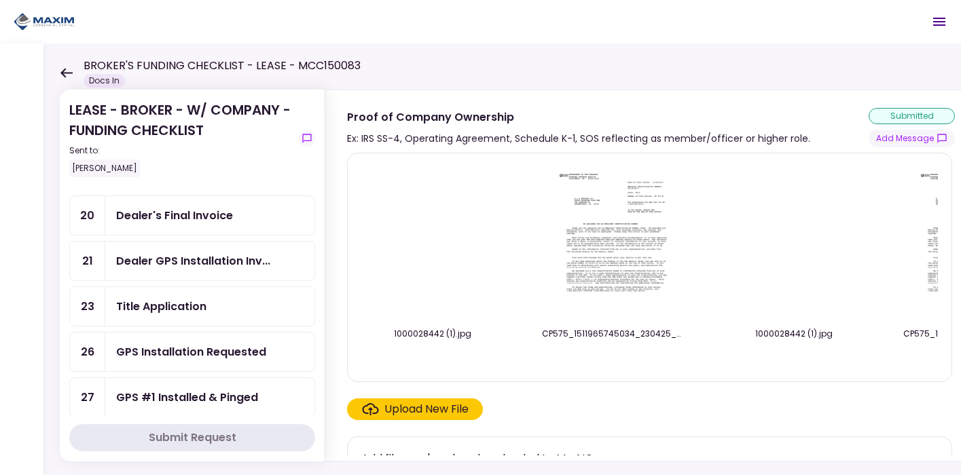
scroll to position [75, 0]
